Goal: Task Accomplishment & Management: Manage account settings

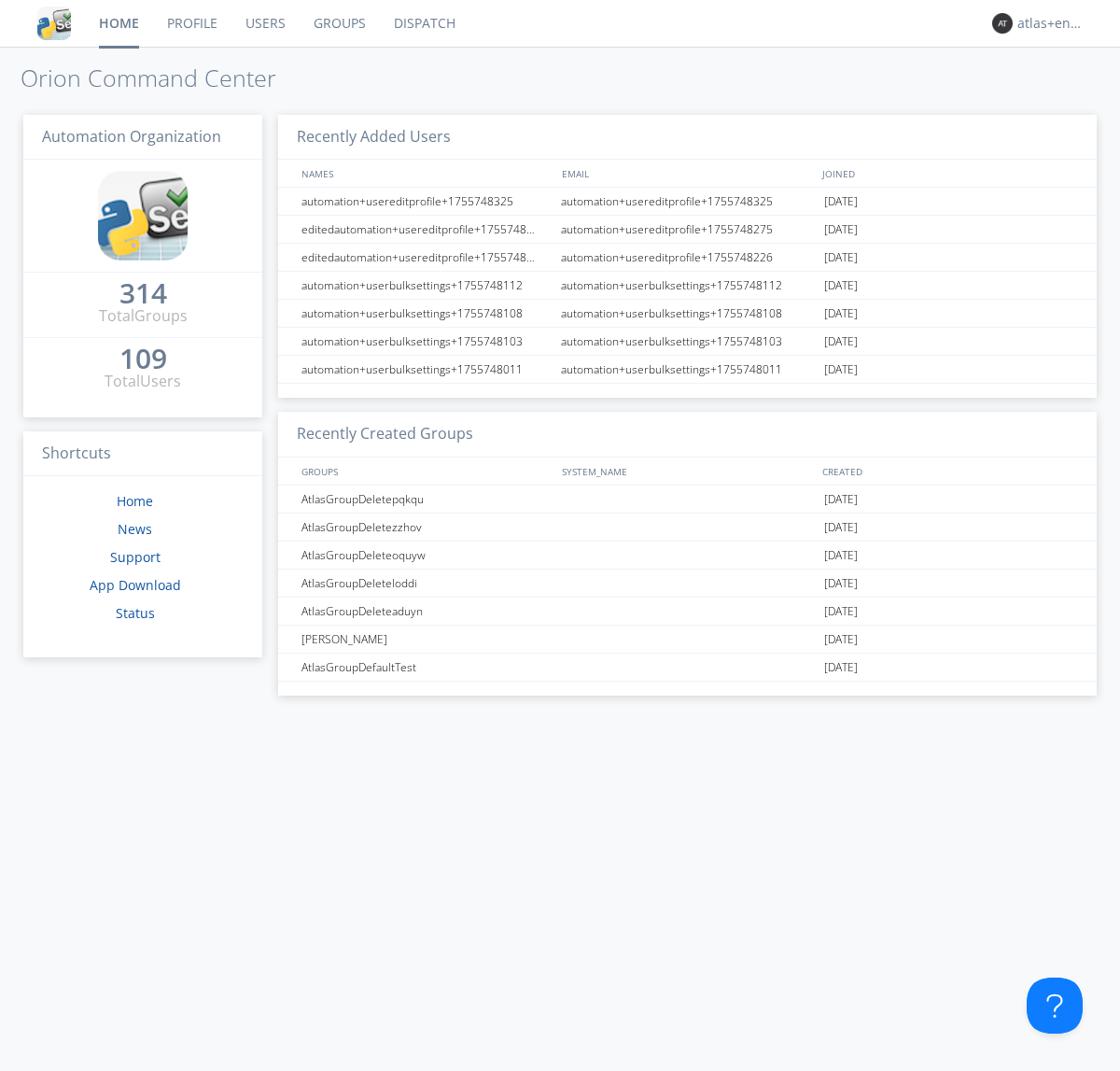
click at [423, 23] on link "Dispatch" at bounding box center [424, 23] width 89 height 47
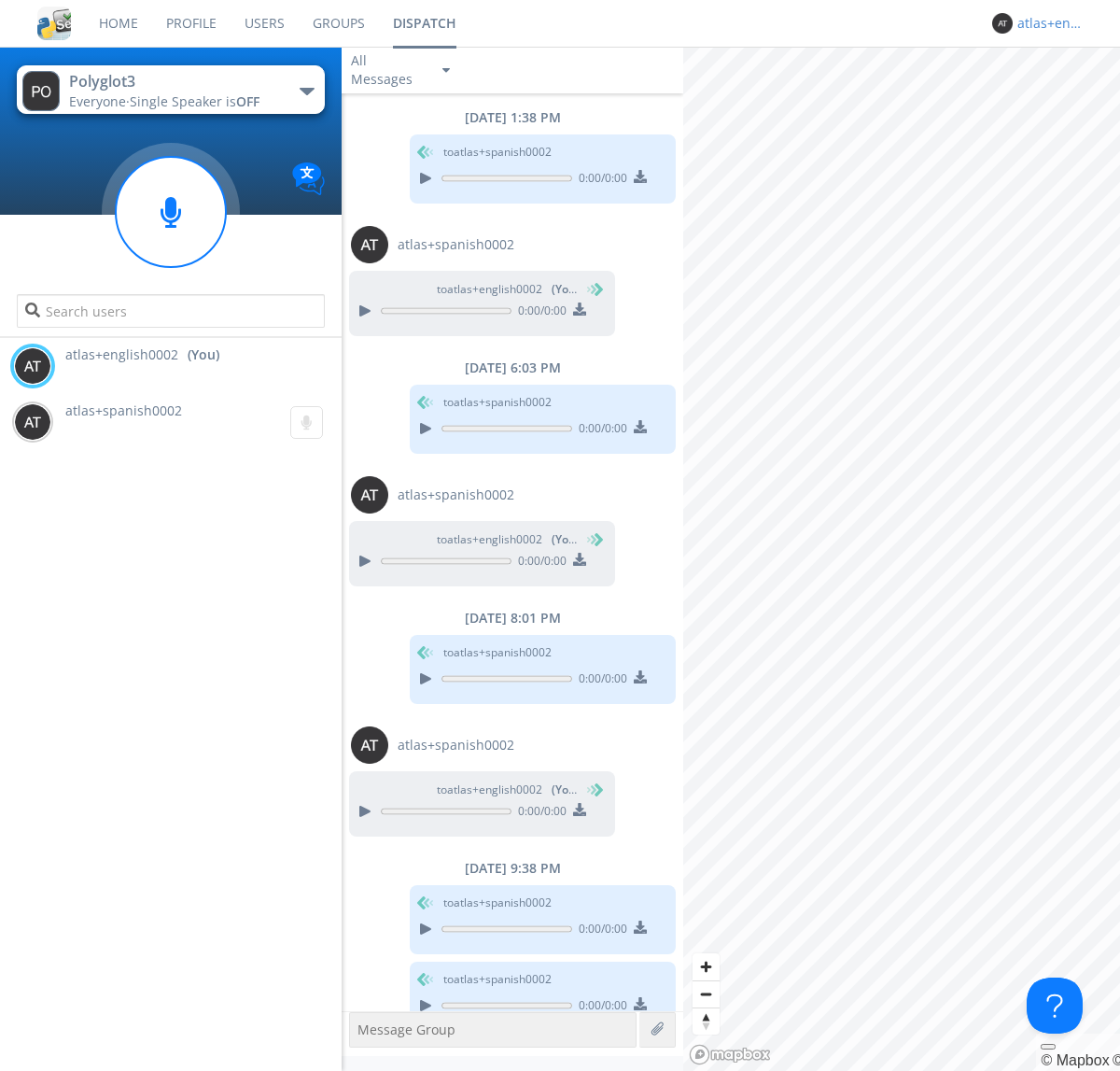
click at [1047, 23] on div "atlas+english0002" at bounding box center [1052, 22] width 70 height 18
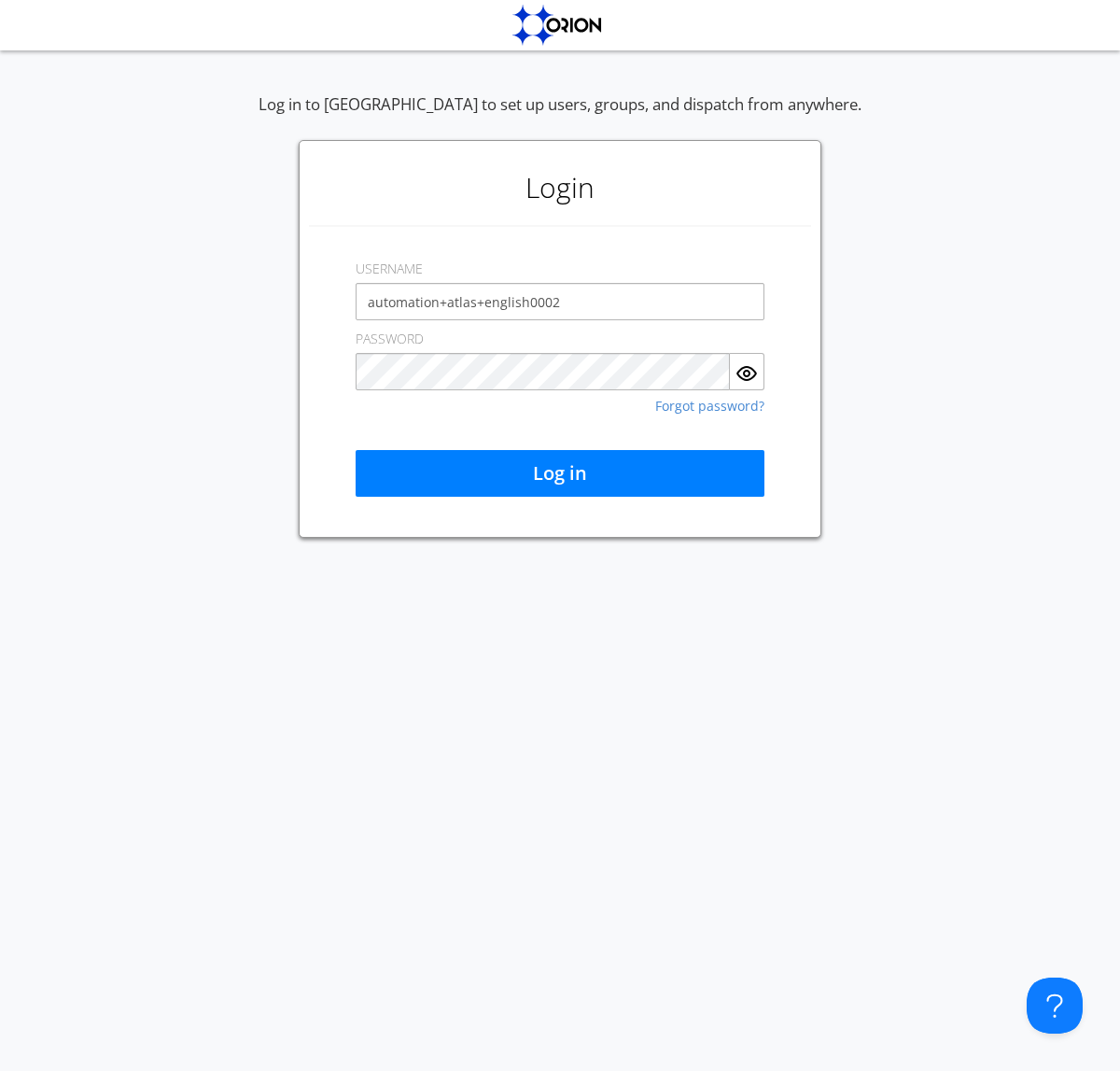
type input "automation+atlas+english0002"
click at [560, 474] on button "Log in" at bounding box center [559, 474] width 409 height 47
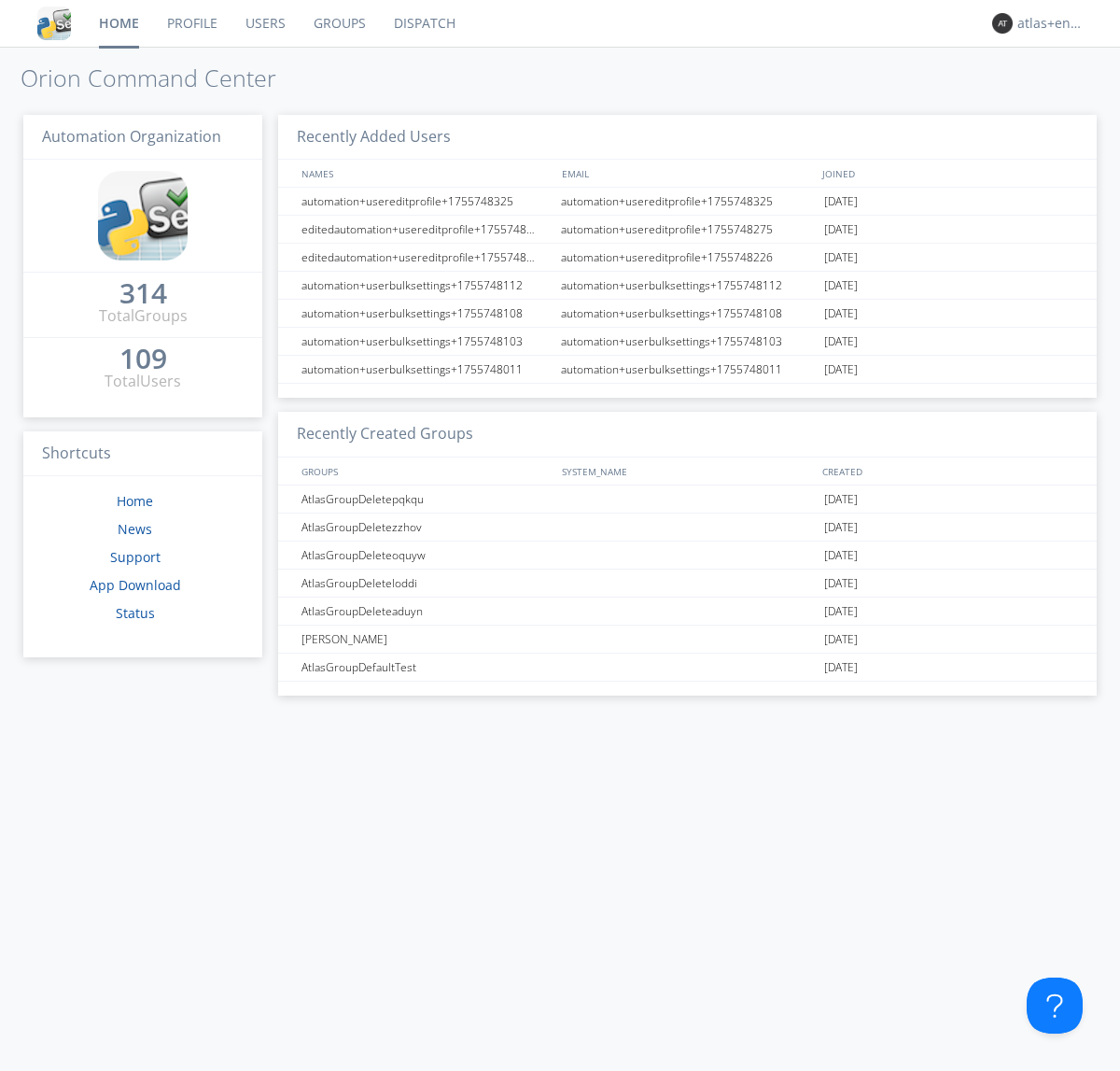
click at [423, 23] on link "Dispatch" at bounding box center [424, 23] width 89 height 47
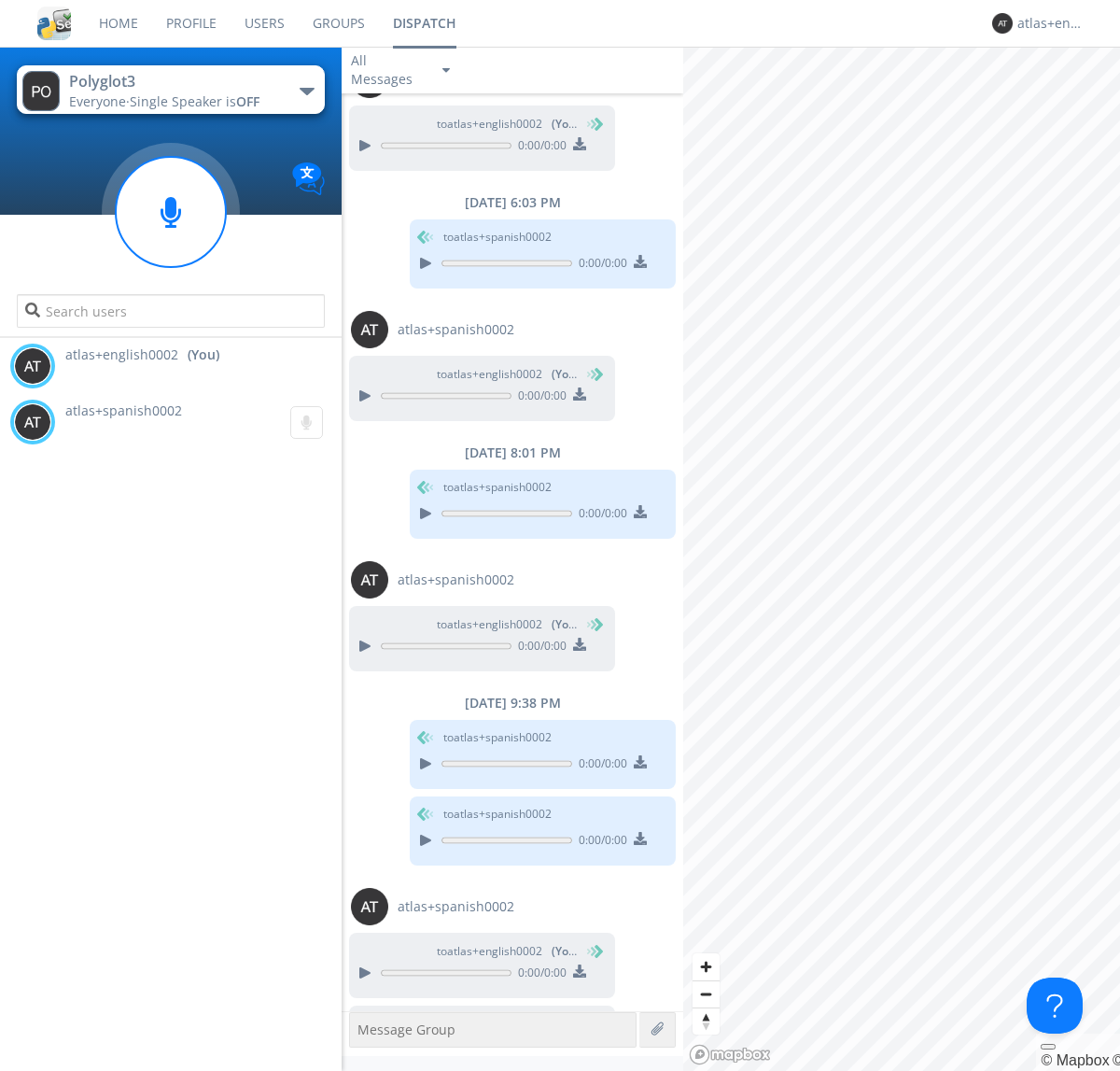
scroll to position [232, 0]
